Goal: Information Seeking & Learning: Learn about a topic

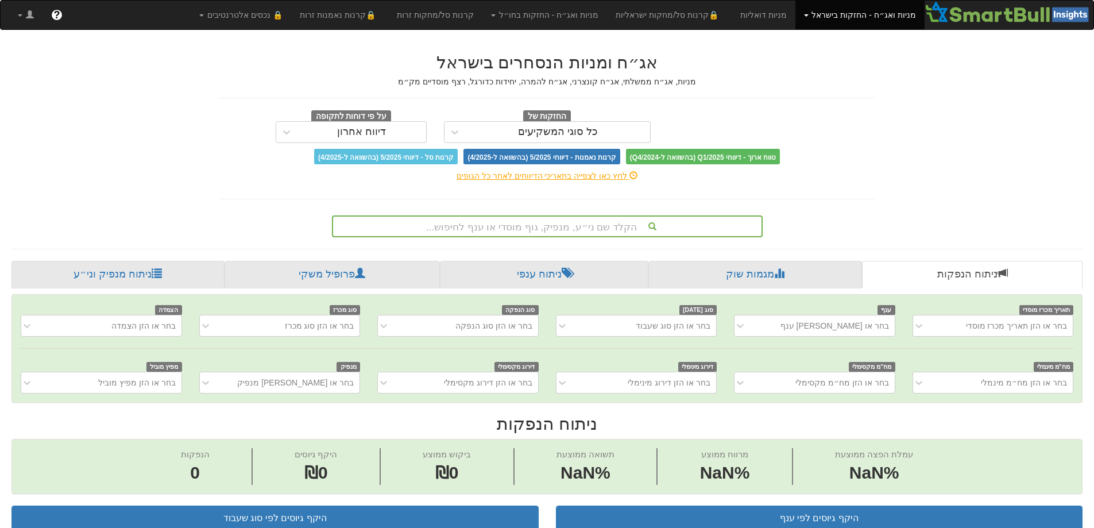
scroll to position [0, 9]
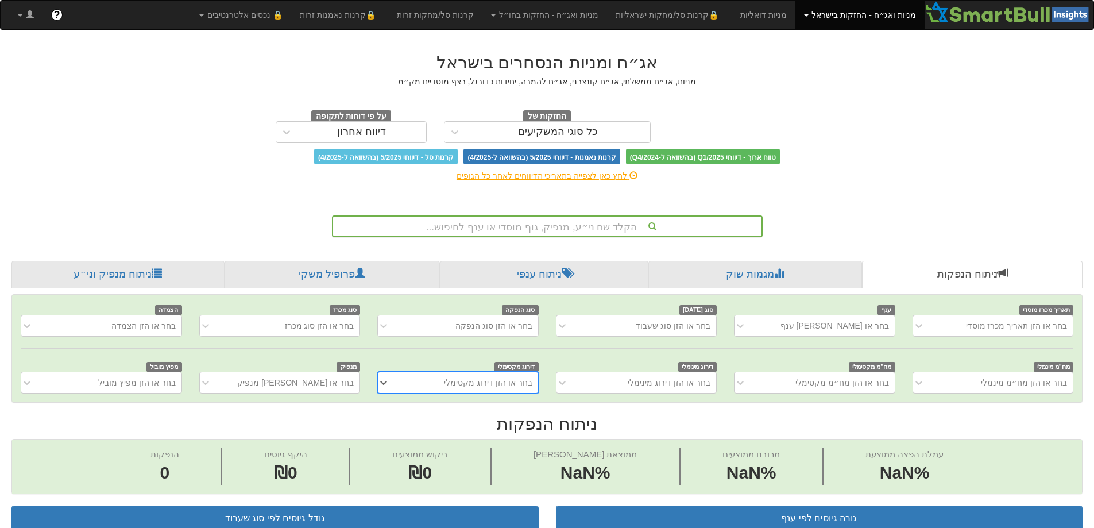
click at [507, 222] on font "הקלד שם ני״ע, מנפיק, גוף מוסדי או ענף לחיפוש..." at bounding box center [531, 227] width 211 height 11
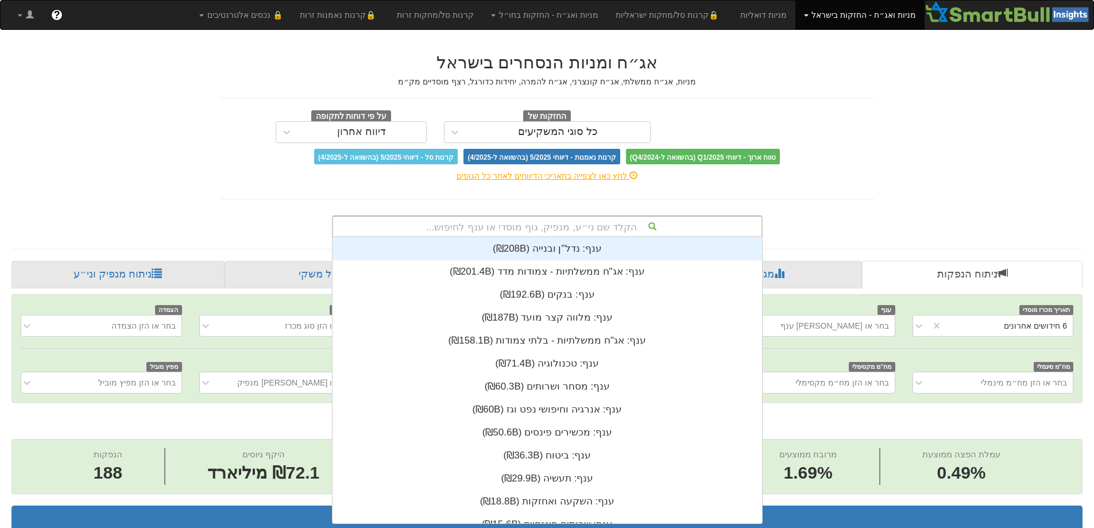
scroll to position [0, 0]
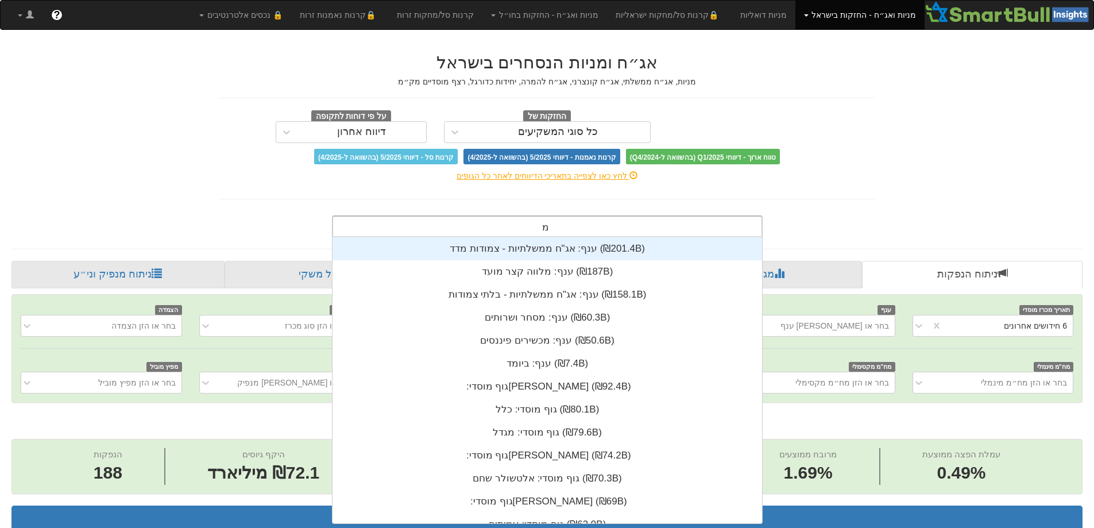
type input "מז"
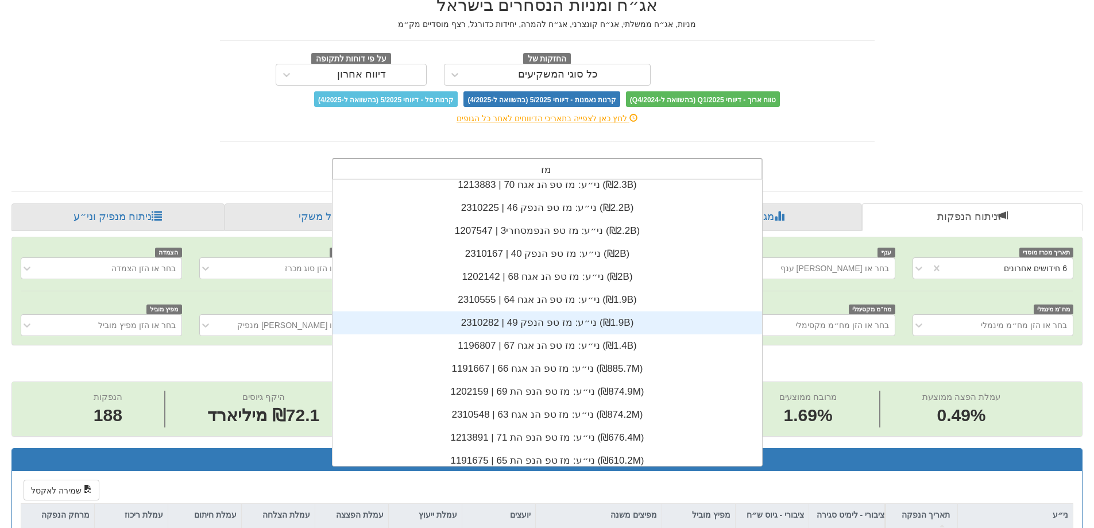
scroll to position [172, 0]
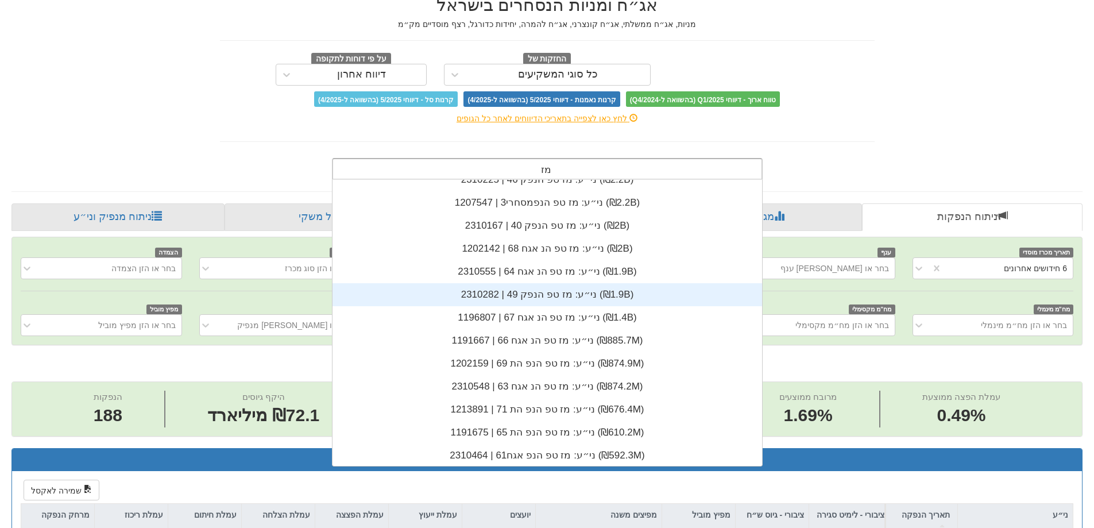
click at [530, 284] on div "ני״ע: ‏מז טפ הנפק 49 | 2310282 ‎(₪1.9B)‎" at bounding box center [546, 294] width 429 height 23
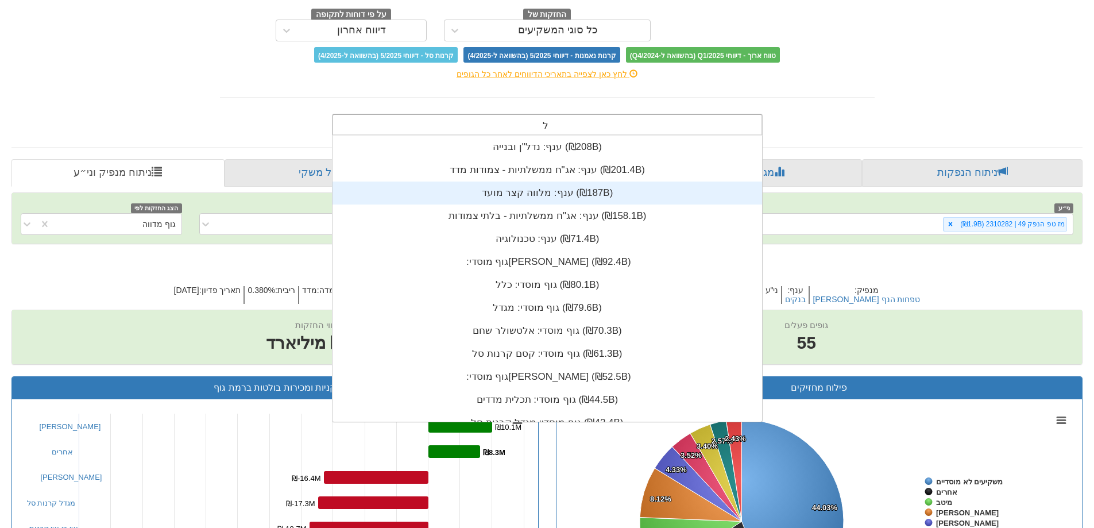
scroll to position [286, 0]
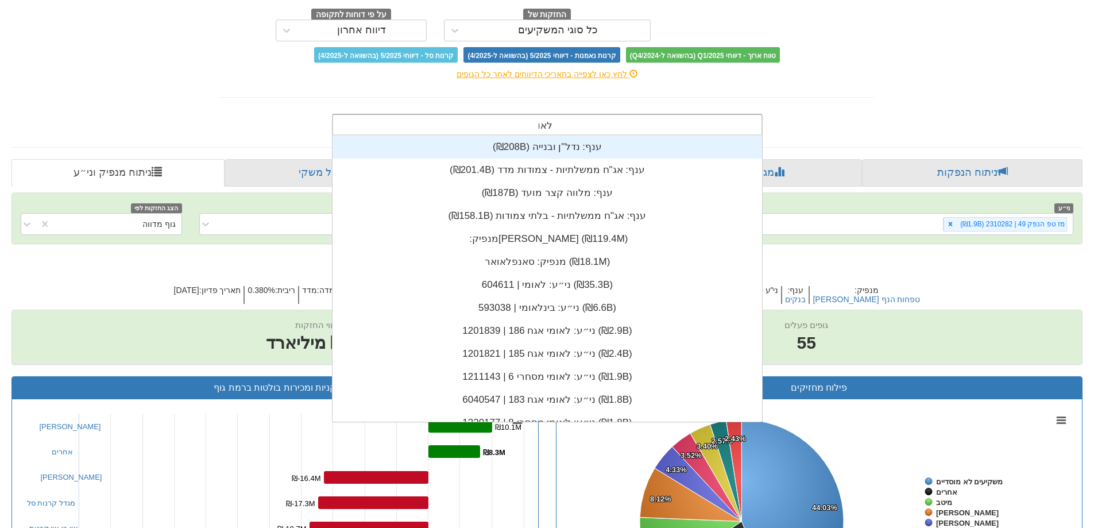
type input "לאומי"
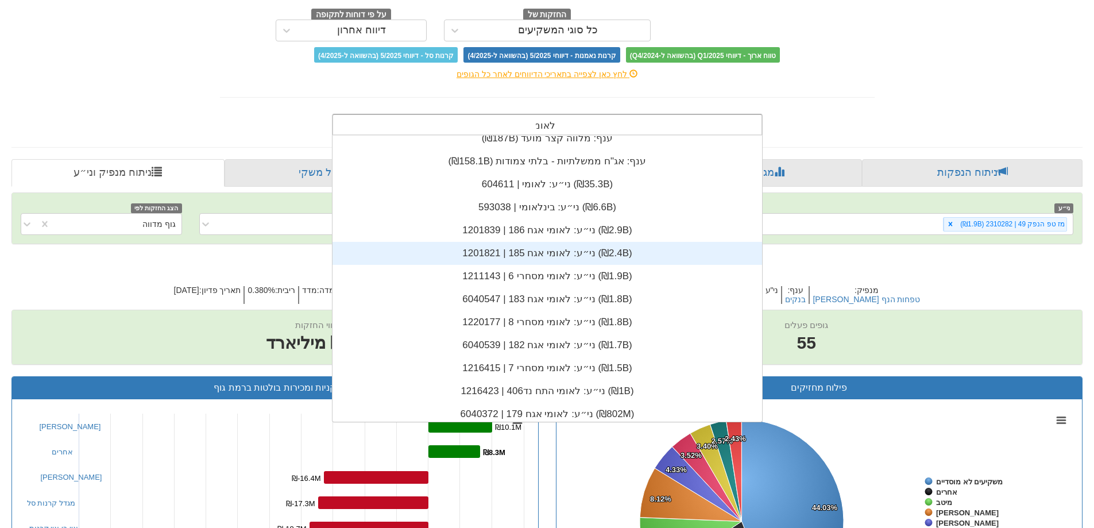
scroll to position [115, 0]
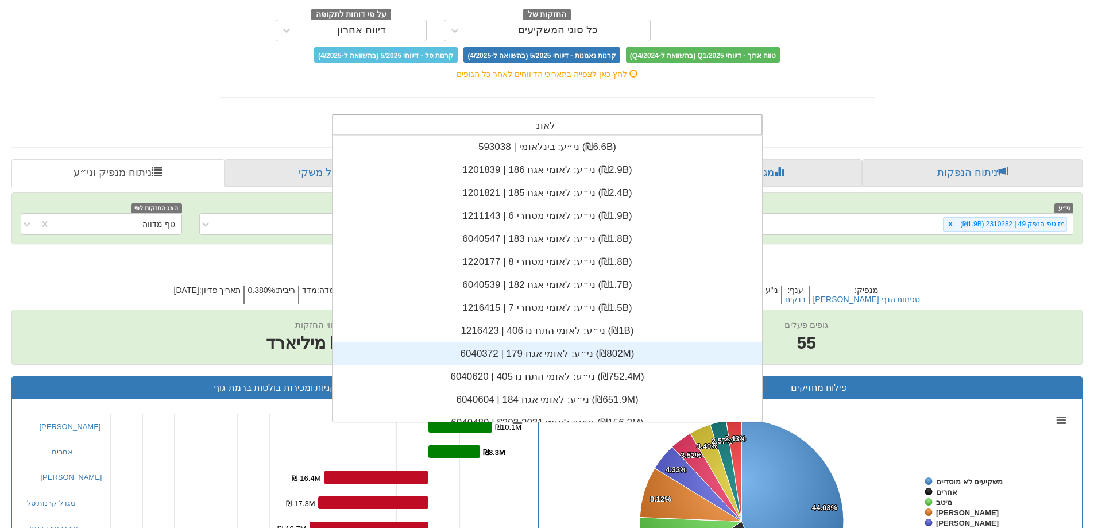
click at [542, 355] on div "ני״ע: ‏לאומי אגח 179 | 6040372 ‎(₪802M)‎" at bounding box center [546, 353] width 429 height 23
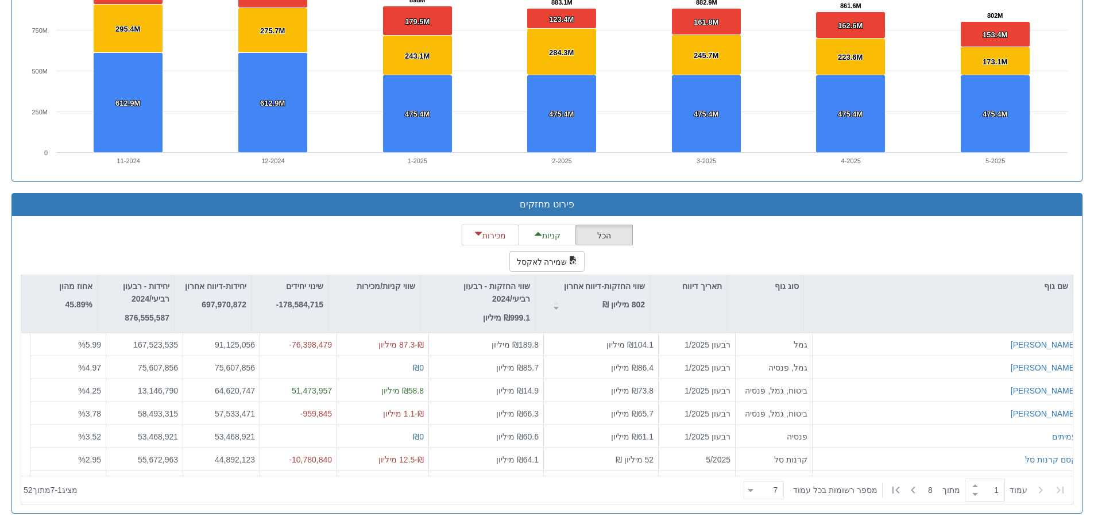
scroll to position [22895, 0]
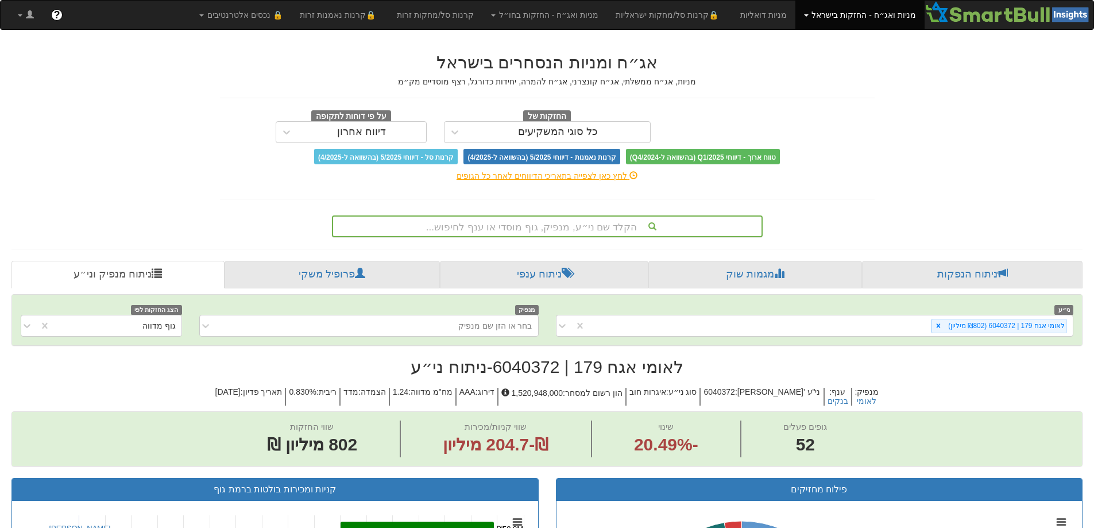
click at [574, 224] on font "הקלד שם ני״ע, מנפיק, גוף מוסדי או ענף לחיפוש..." at bounding box center [531, 227] width 211 height 11
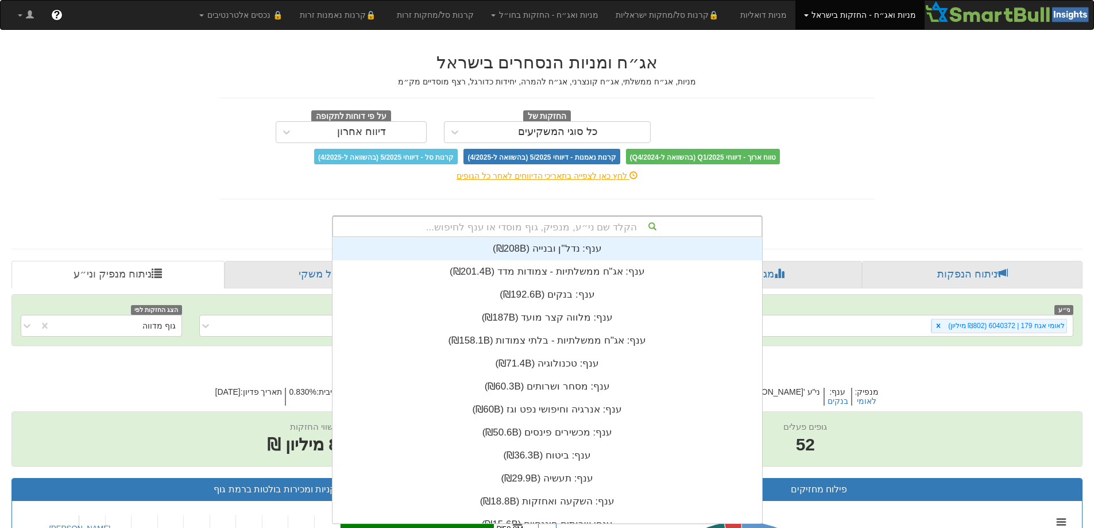
scroll to position [286, 0]
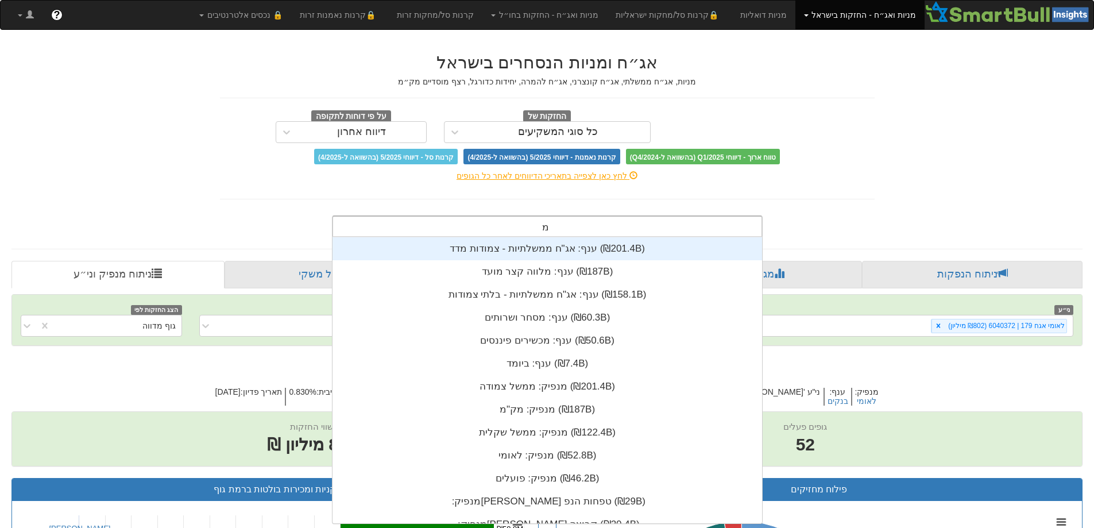
type input "מז"
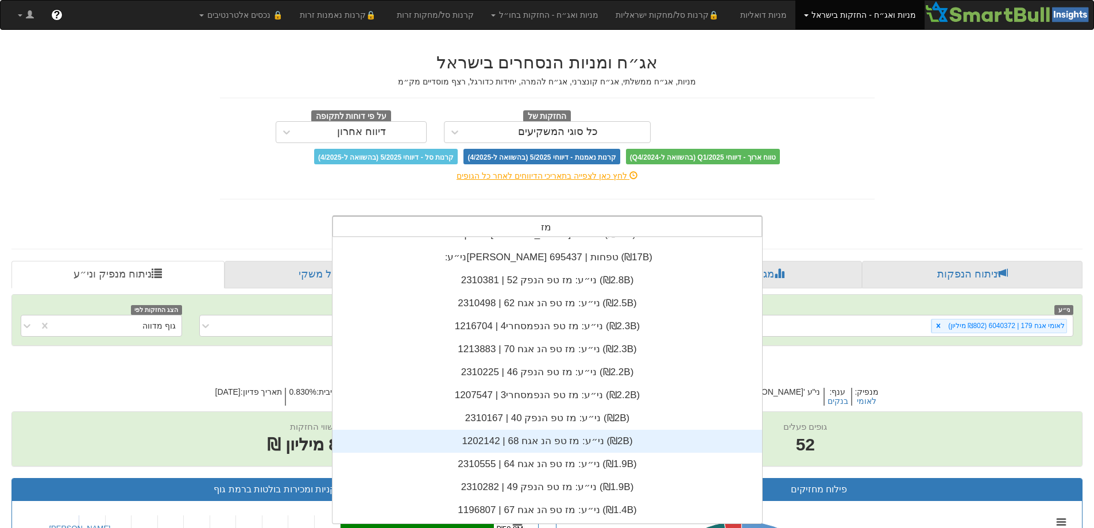
scroll to position [57, 0]
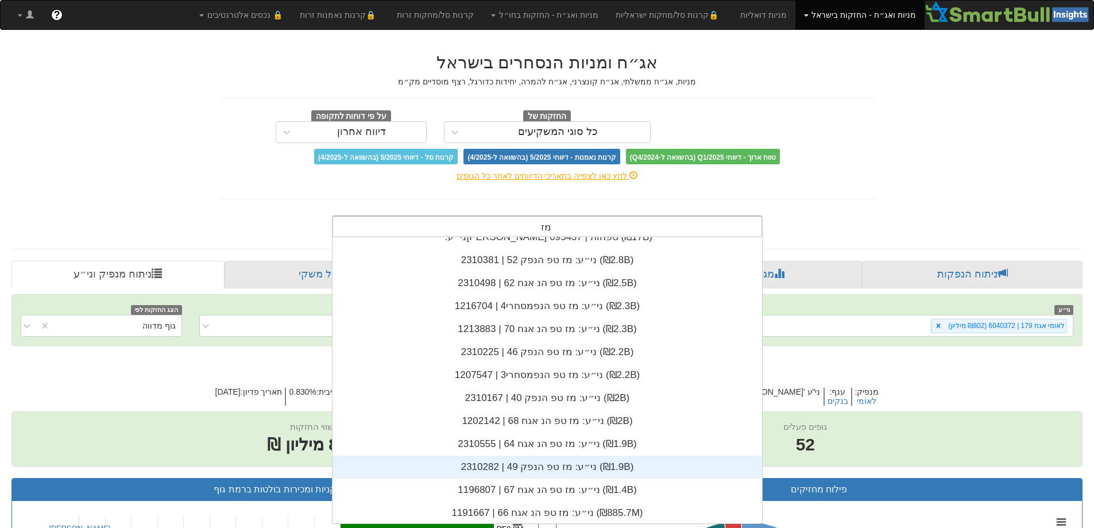
click at [555, 471] on div "ני״ע: ‏מז טפ הנפק 49 | 2310282 ‎(₪1.9B)‎" at bounding box center [546, 466] width 429 height 23
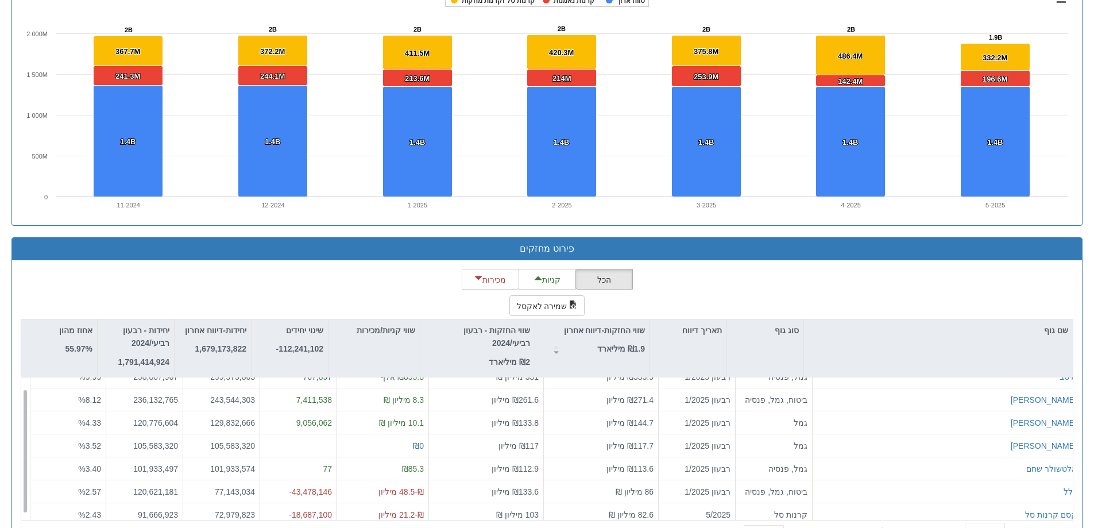
scroll to position [18, 0]
